Goal: Navigation & Orientation: Find specific page/section

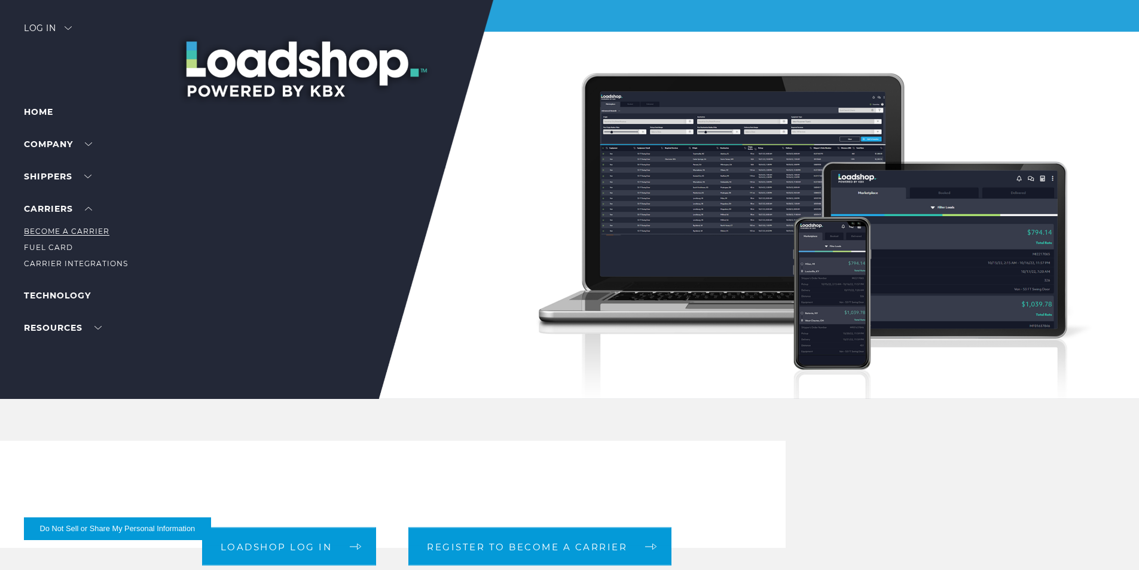
click at [60, 233] on link "Become a Carrier" at bounding box center [67, 231] width 86 height 9
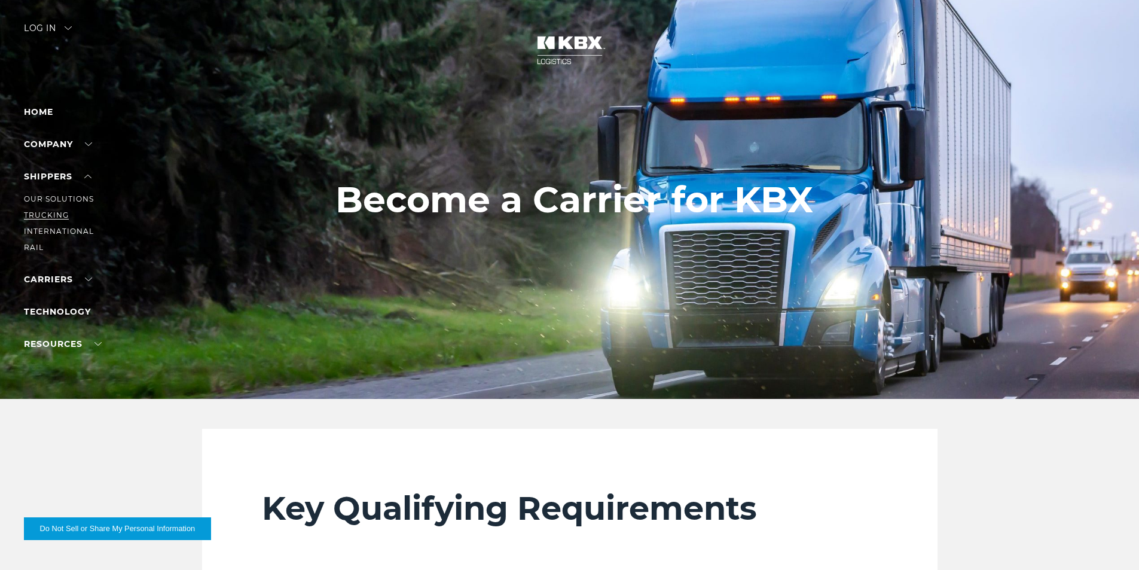
click at [57, 213] on link "Trucking" at bounding box center [46, 214] width 45 height 9
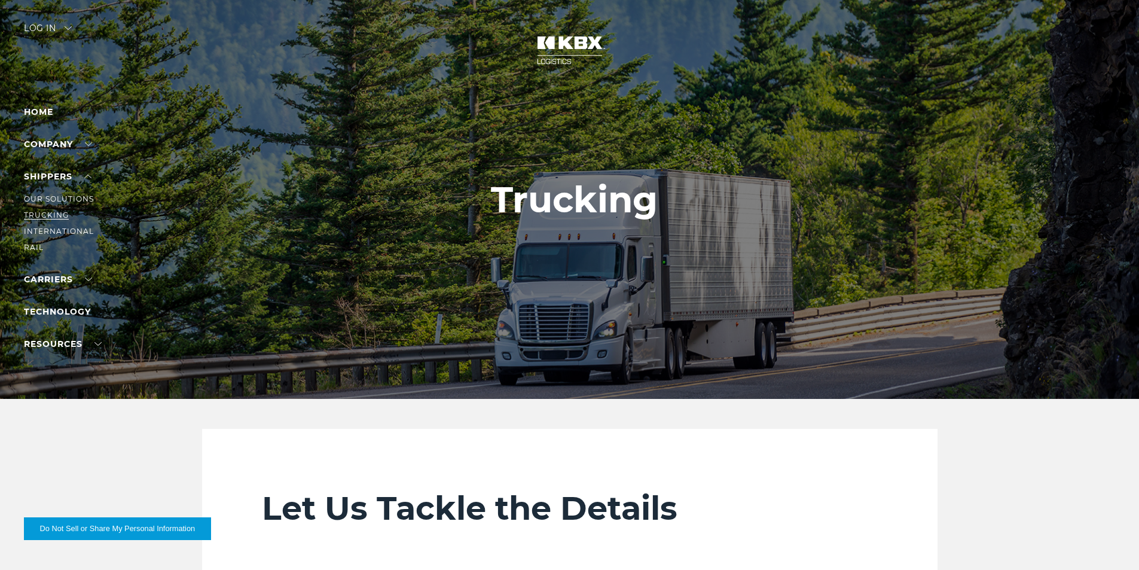
click at [50, 213] on link "Trucking" at bounding box center [46, 214] width 45 height 9
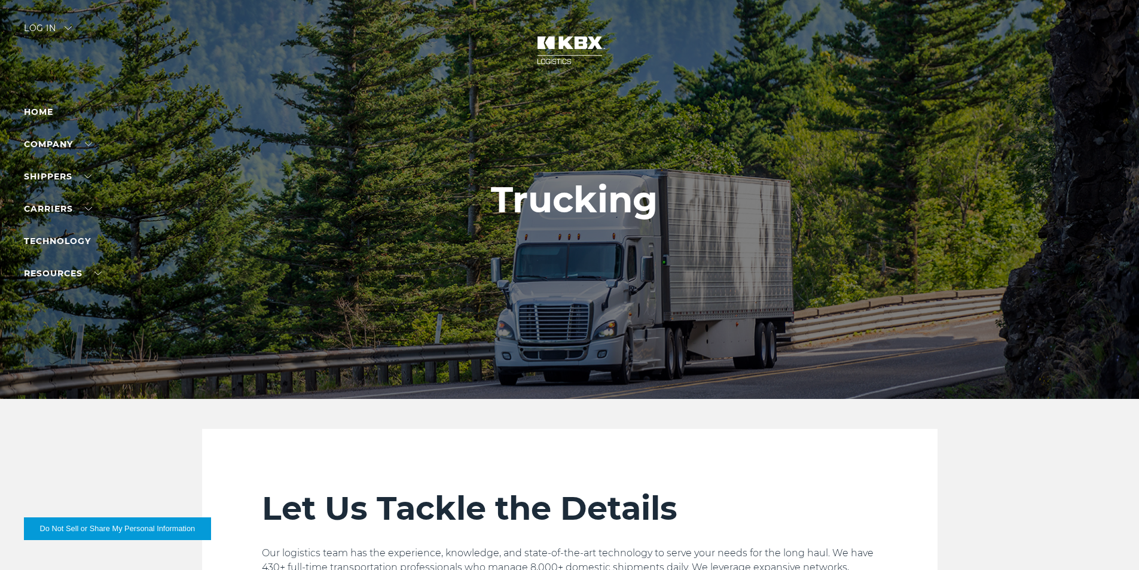
click at [52, 31] on div "Log in" at bounding box center [48, 32] width 48 height 17
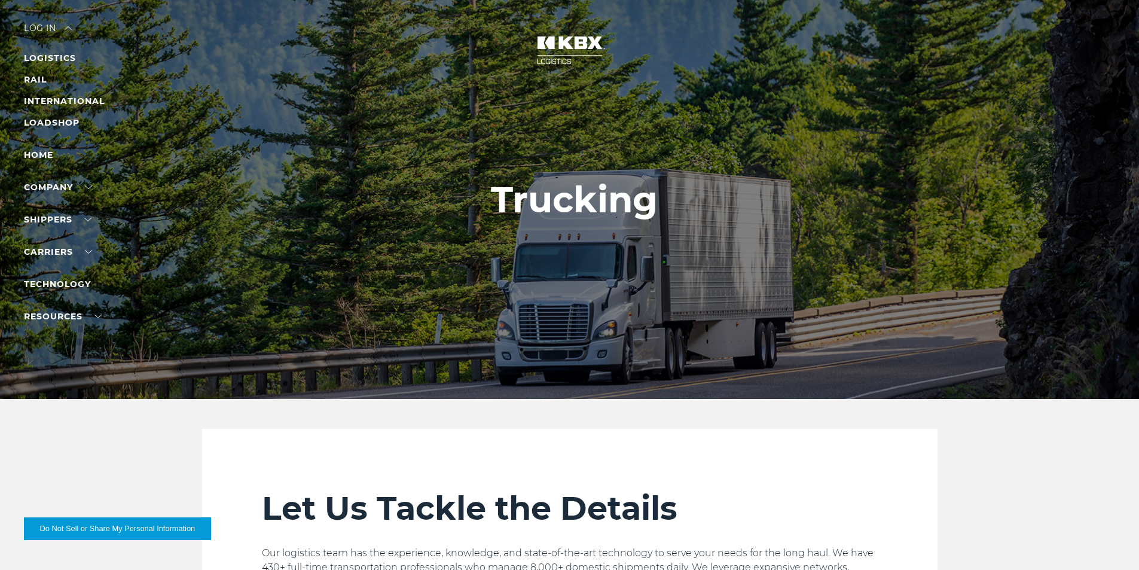
click at [45, 25] on div "Log in" at bounding box center [48, 32] width 48 height 17
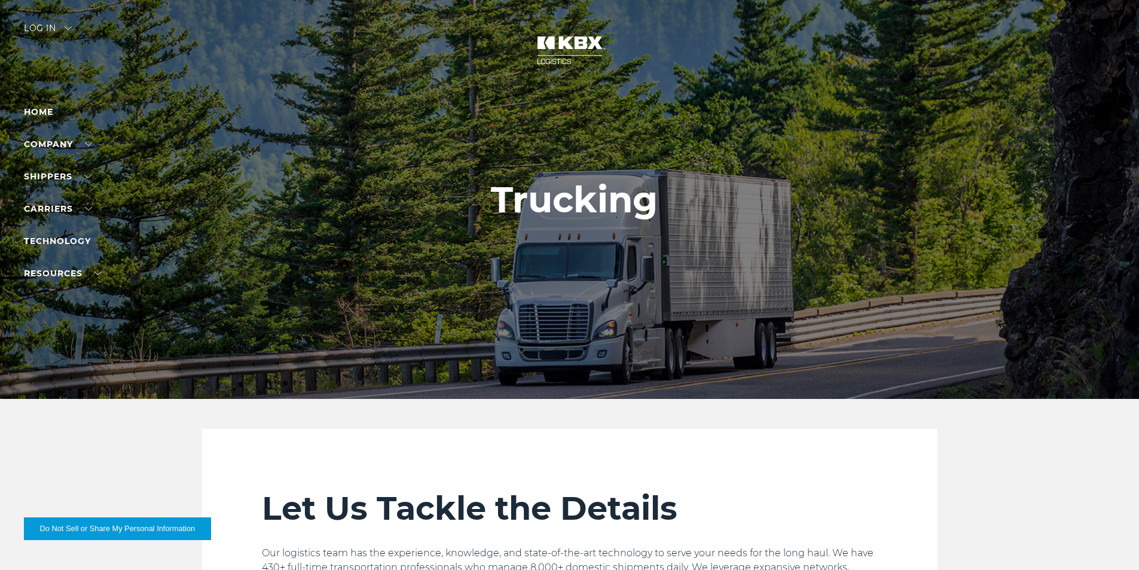
click at [45, 25] on div "Log in" at bounding box center [48, 32] width 48 height 17
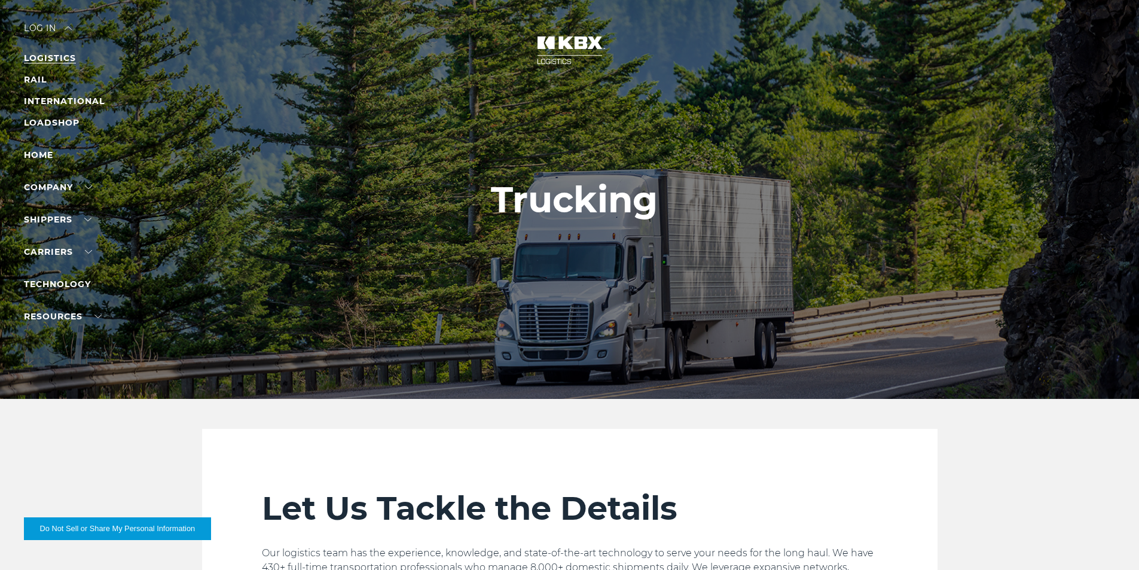
click at [48, 60] on link "LOGISTICS" at bounding box center [50, 58] width 52 height 11
